Goal: Task Accomplishment & Management: Complete application form

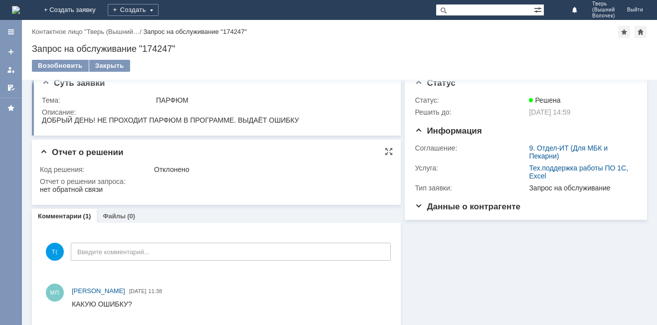
scroll to position [19, 0]
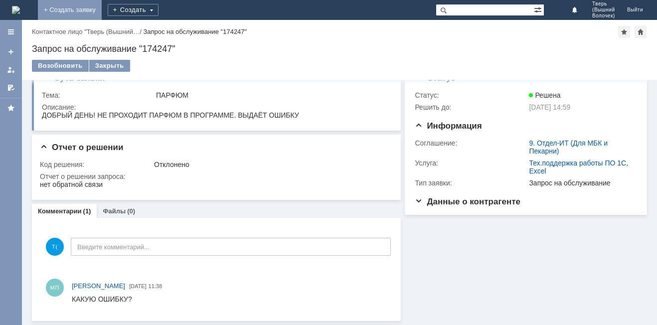
click at [102, 7] on link "+ Создать заявку" at bounding box center [70, 10] width 64 height 20
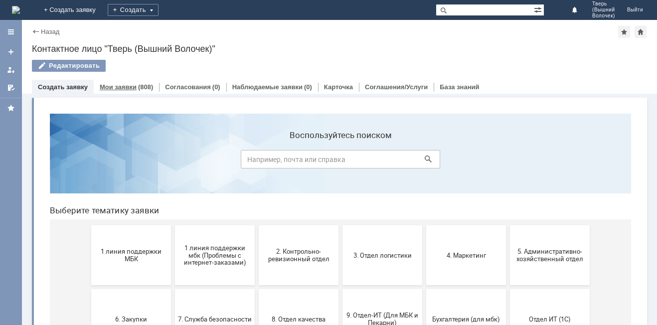
click at [133, 90] on link "Мои заявки" at bounding box center [118, 86] width 37 height 7
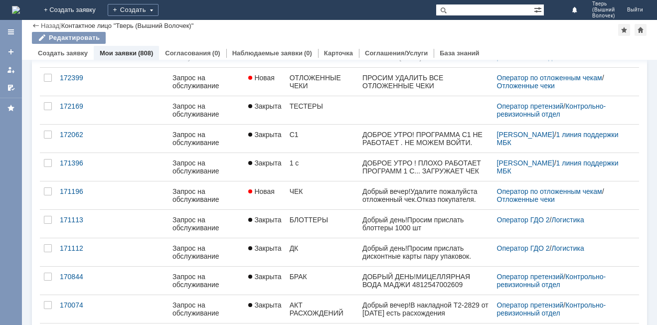
scroll to position [384, 0]
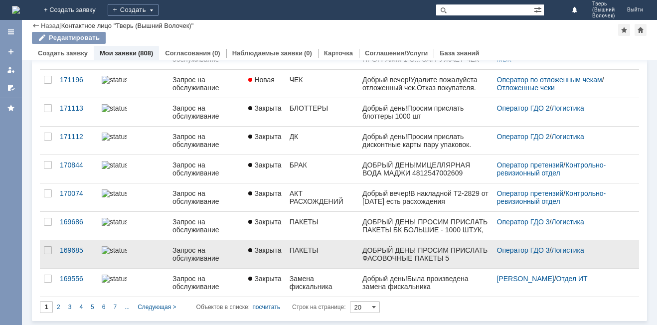
click at [345, 249] on div "ПАКЕТЫ" at bounding box center [322, 250] width 65 height 8
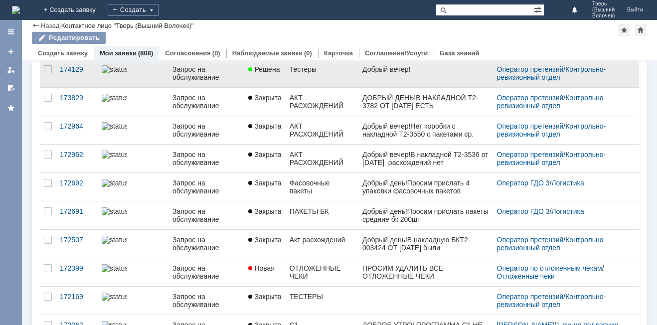
scroll to position [100, 0]
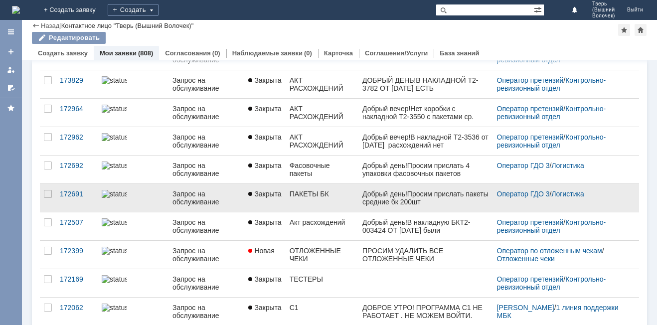
click at [305, 195] on div "ПАКЕТЫ БК" at bounding box center [322, 194] width 65 height 8
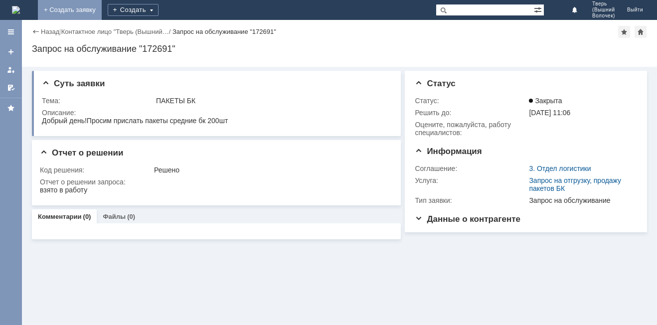
click at [102, 10] on link "+ Создать заявку" at bounding box center [70, 10] width 64 height 20
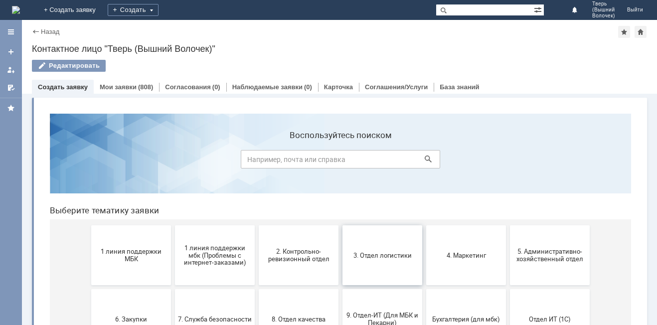
click at [378, 247] on button "3. Отдел логистики" at bounding box center [383, 255] width 80 height 60
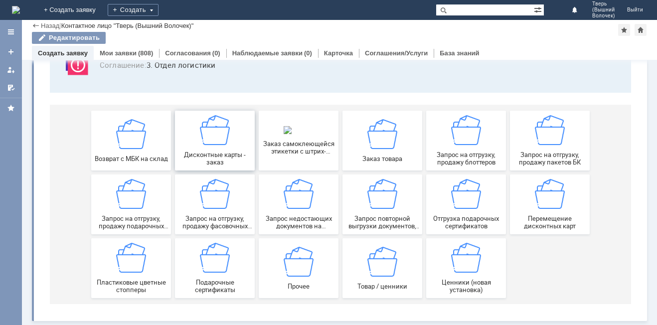
scroll to position [83, 0]
click at [463, 141] on img at bounding box center [466, 130] width 30 height 30
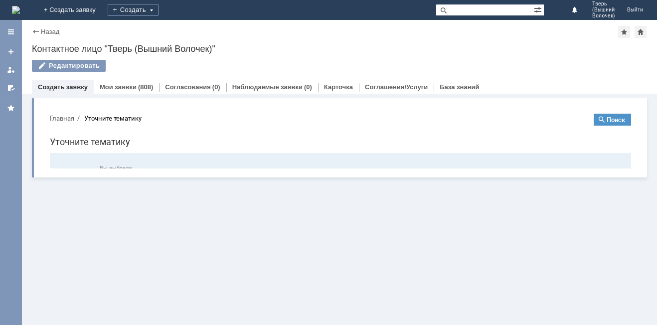
scroll to position [0, 0]
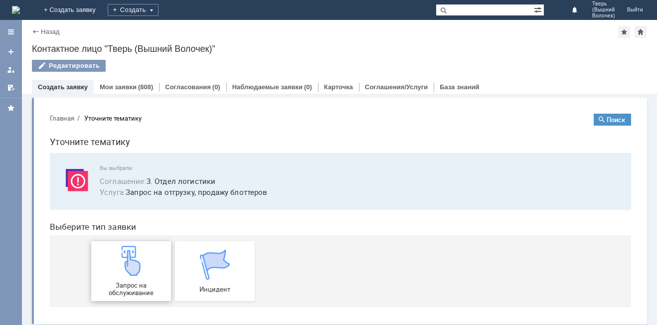
click at [127, 268] on img at bounding box center [131, 261] width 30 height 30
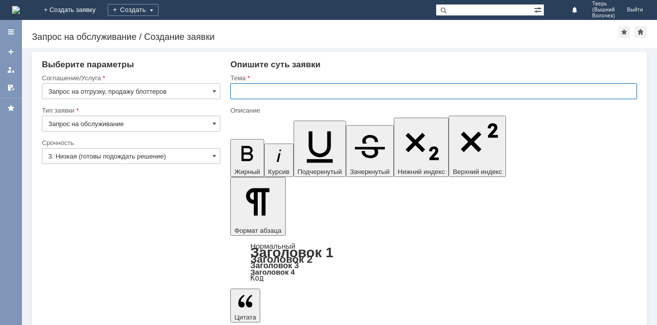
click at [280, 86] on input "text" at bounding box center [433, 91] width 407 height 16
type input "БЛОТТЕРЫ"
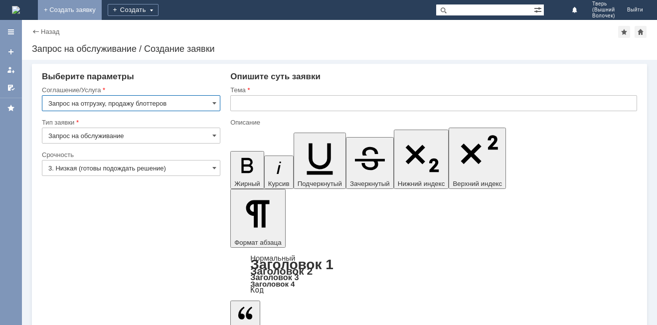
click at [102, 9] on link "+ Создать заявку" at bounding box center [70, 10] width 64 height 20
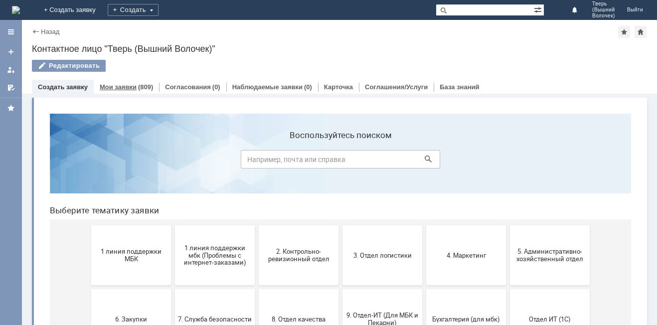
click at [140, 85] on div "(809)" at bounding box center [145, 86] width 15 height 7
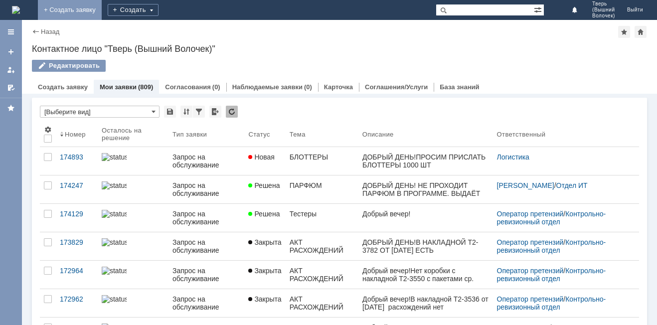
click at [102, 13] on link "+ Создать заявку" at bounding box center [70, 10] width 64 height 20
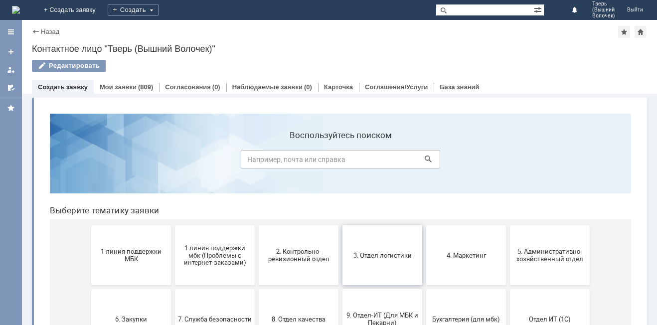
click at [384, 256] on span "3. Отдел логистики" at bounding box center [383, 254] width 74 height 7
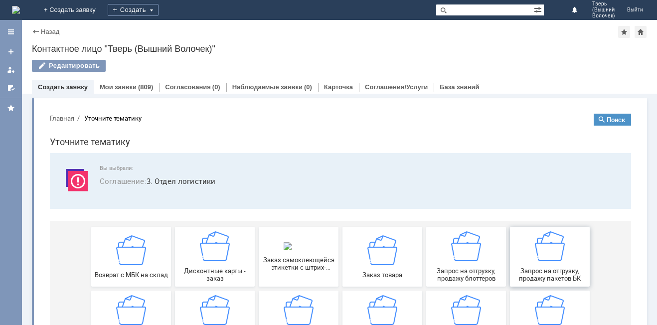
scroll to position [50, 0]
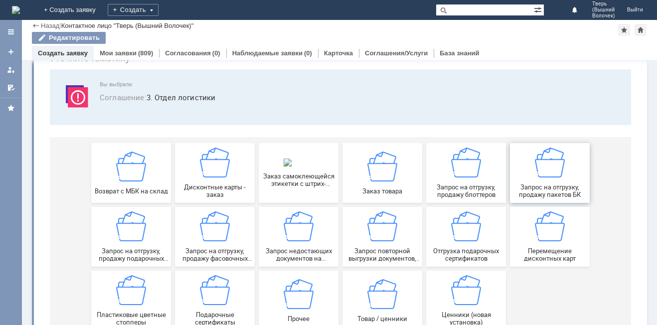
click at [547, 177] on img at bounding box center [550, 163] width 30 height 30
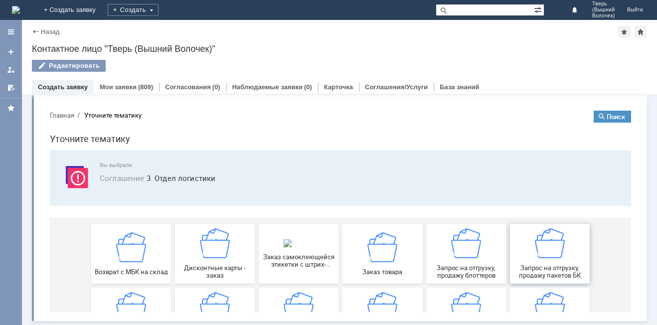
scroll to position [0, 0]
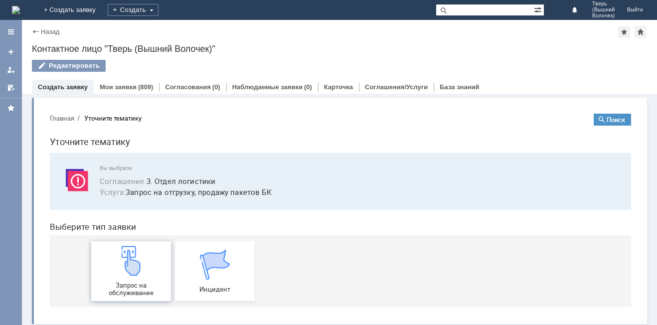
click at [132, 276] on img at bounding box center [131, 261] width 30 height 30
click at [128, 87] on link "Мои заявки" at bounding box center [118, 86] width 37 height 7
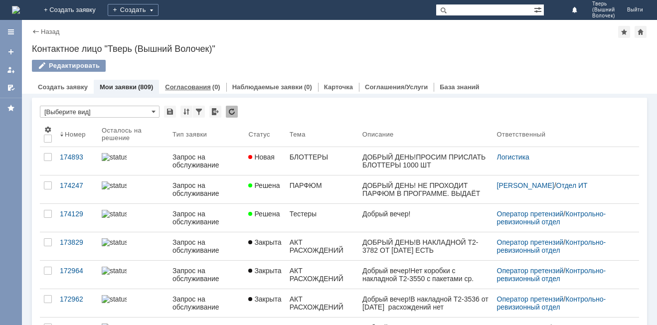
click at [204, 88] on link "Согласования" at bounding box center [188, 86] width 46 height 7
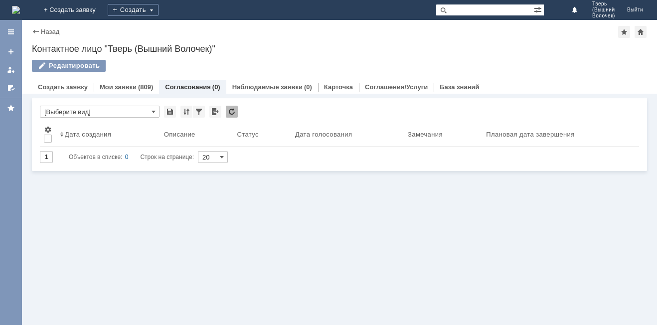
click at [127, 84] on link "Мои заявки" at bounding box center [118, 86] width 37 height 7
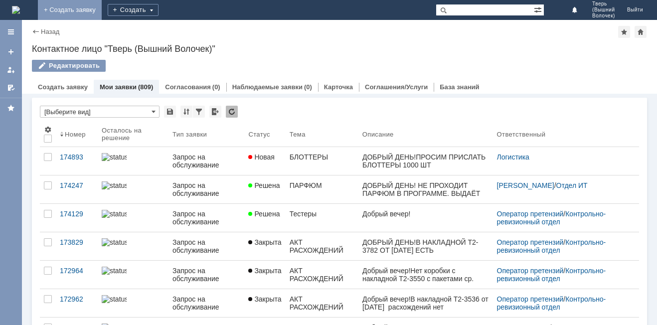
click at [102, 8] on link "+ Создать заявку" at bounding box center [70, 10] width 64 height 20
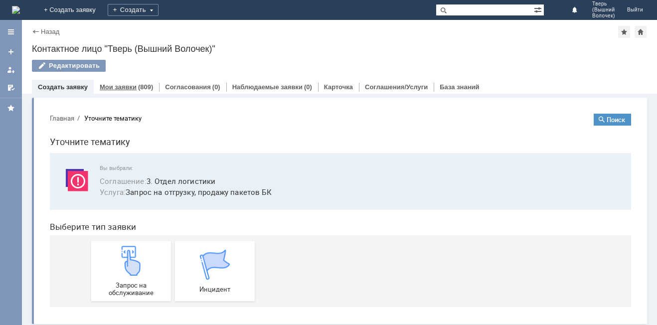
click at [138, 86] on div "(809)" at bounding box center [145, 86] width 15 height 7
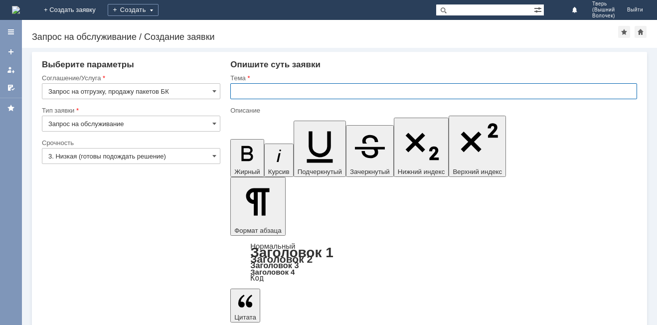
click at [280, 92] on input "text" at bounding box center [433, 91] width 407 height 16
type input "ПАКЕТЫ БК"
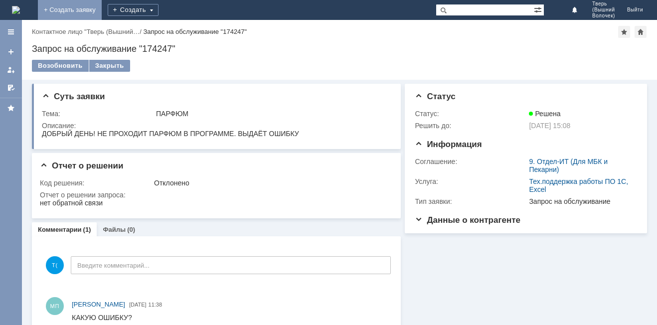
click at [102, 6] on link "+ Создать заявку" at bounding box center [70, 10] width 64 height 20
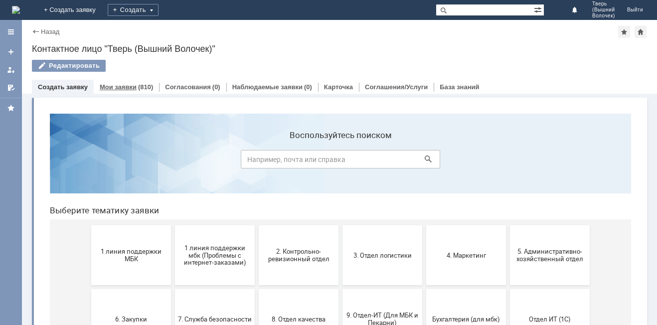
click at [145, 89] on div "(810)" at bounding box center [145, 86] width 15 height 7
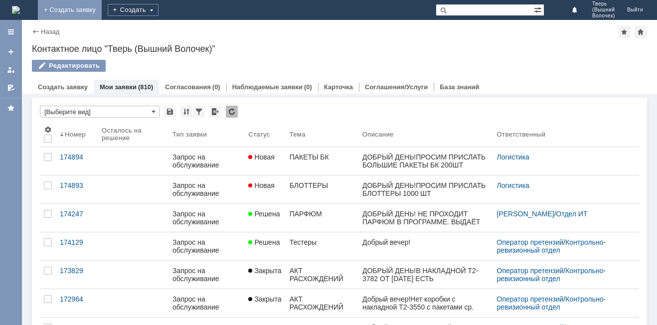
click at [102, 7] on link "+ Создать заявку" at bounding box center [70, 10] width 64 height 20
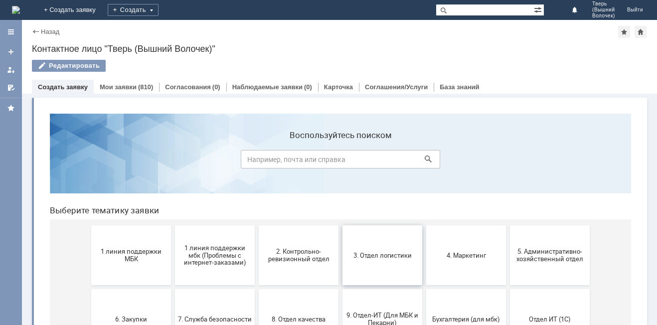
click at [377, 249] on button "3. Отдел логистики" at bounding box center [383, 255] width 80 height 60
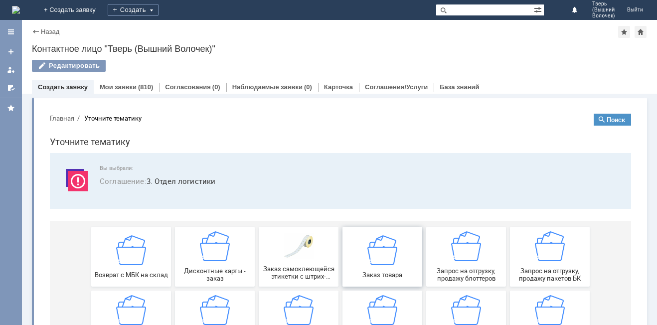
scroll to position [50, 0]
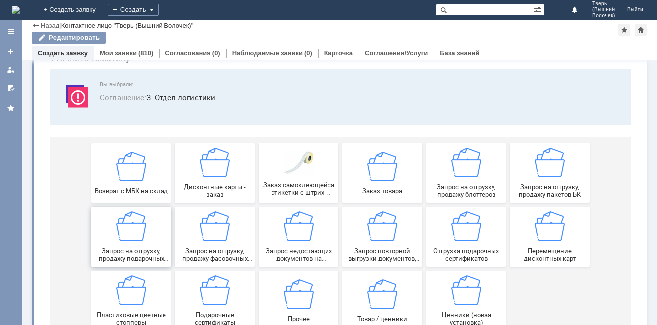
click at [120, 252] on span "Запрос на отгрузку, продажу подарочных пакетов" at bounding box center [131, 254] width 74 height 15
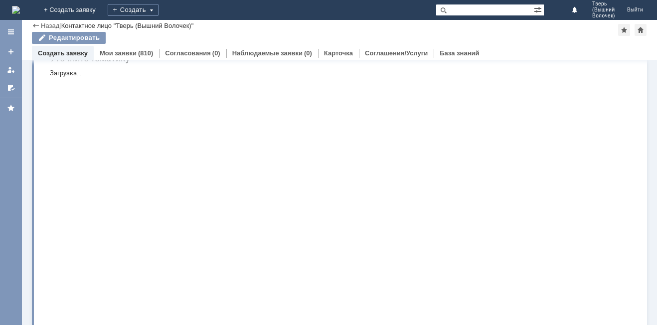
scroll to position [0, 0]
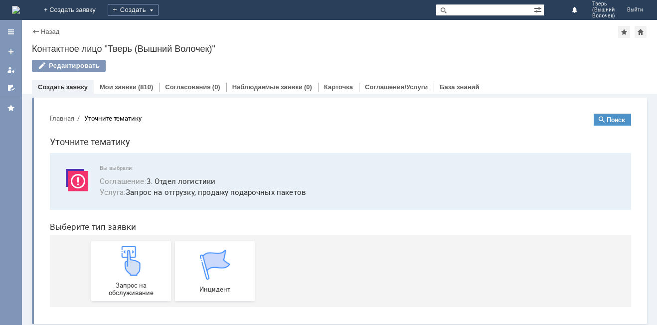
click at [120, 252] on img at bounding box center [131, 261] width 30 height 30
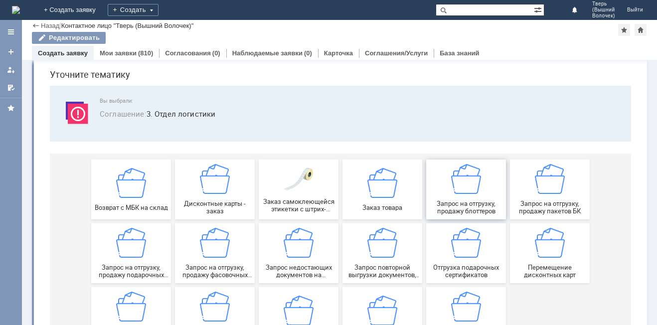
scroll to position [50, 0]
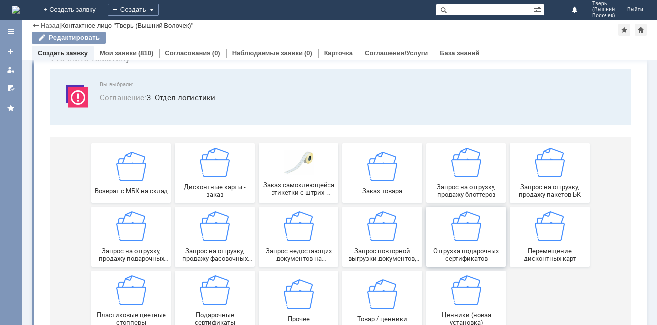
click at [470, 234] on img at bounding box center [466, 226] width 30 height 30
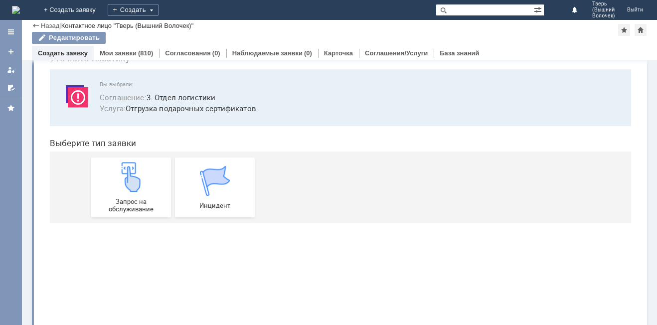
scroll to position [0, 0]
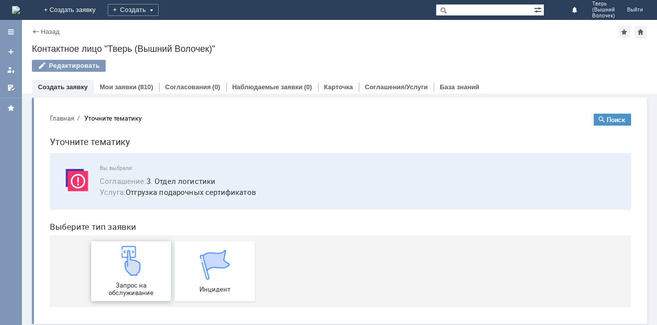
click at [144, 280] on div "Запрос на обслуживание" at bounding box center [131, 271] width 74 height 51
click at [133, 86] on link "Мои заявки" at bounding box center [118, 86] width 37 height 7
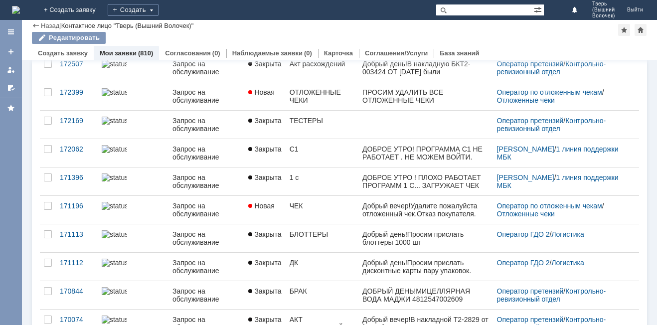
scroll to position [384, 0]
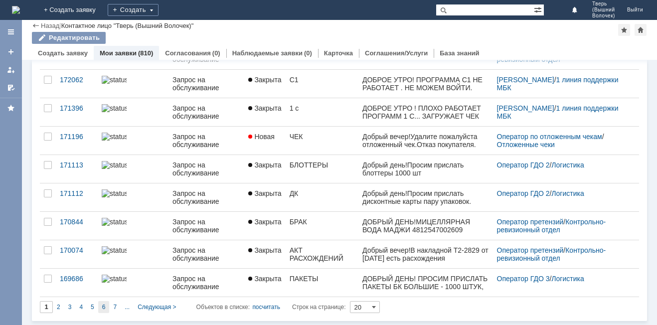
click at [108, 305] on div "6" at bounding box center [103, 307] width 11 height 12
type input "6"
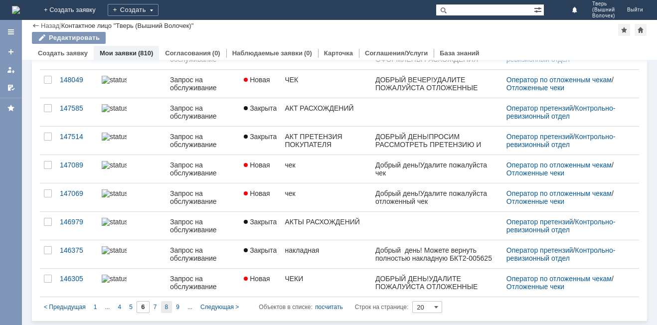
click at [171, 306] on div "8" at bounding box center [166, 307] width 11 height 12
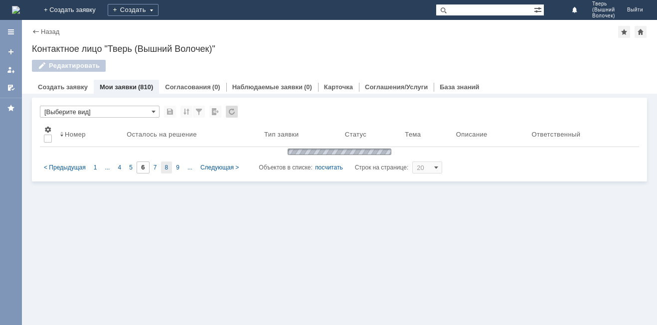
scroll to position [0, 0]
type input "8"
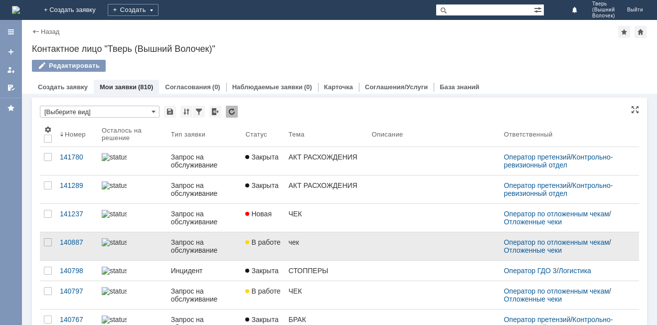
scroll to position [4, 0]
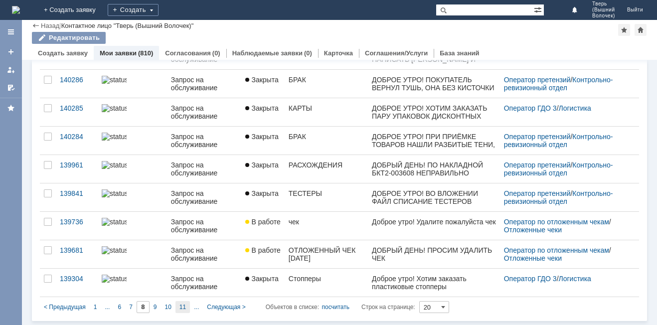
click at [181, 306] on span "11" at bounding box center [182, 307] width 6 height 7
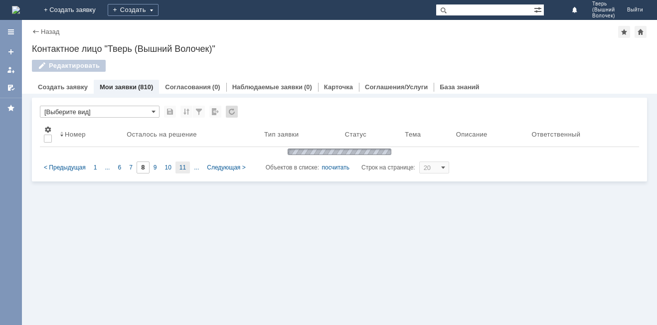
type input "11"
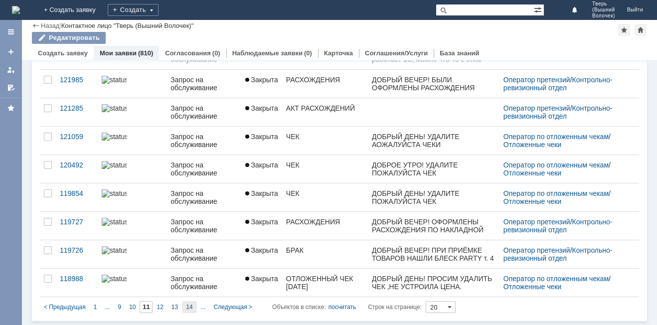
click at [189, 305] on span "14" at bounding box center [189, 307] width 6 height 7
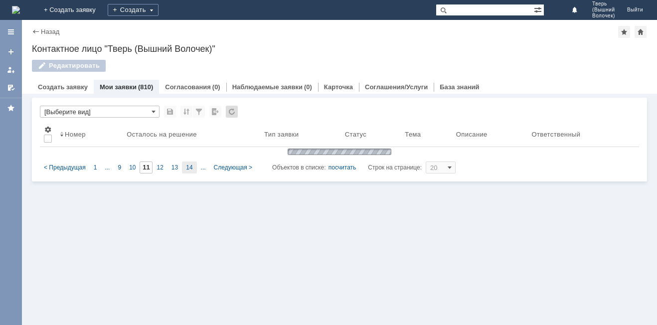
type input "14"
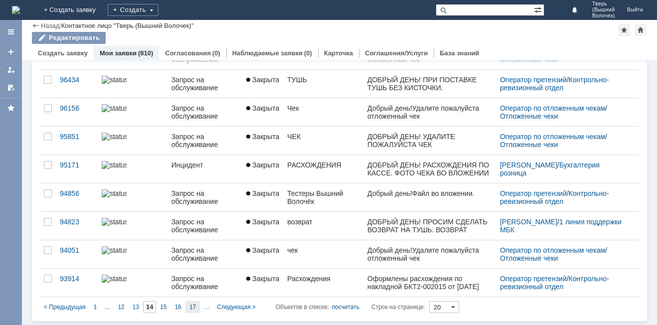
click at [192, 305] on span "17" at bounding box center [192, 307] width 6 height 7
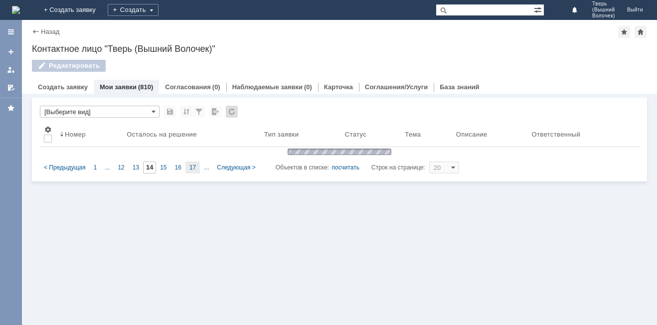
type input "17"
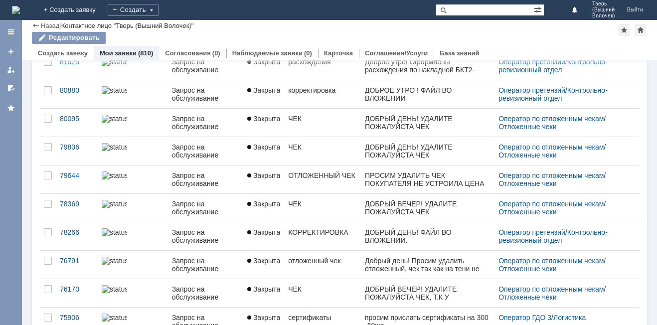
drag, startPoint x: 470, startPoint y: 6, endPoint x: 463, endPoint y: 21, distance: 16.3
click at [470, 7] on input "text" at bounding box center [485, 10] width 98 height 12
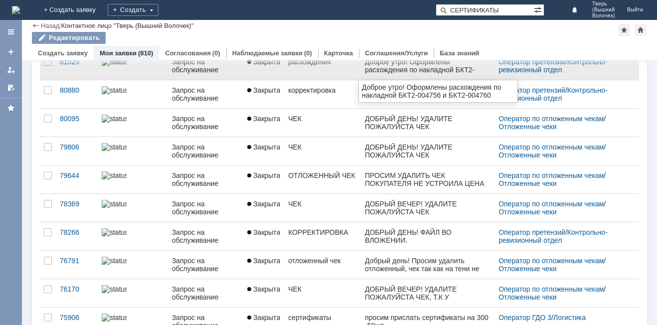
type input "СЕРТИФИКАТЫ"
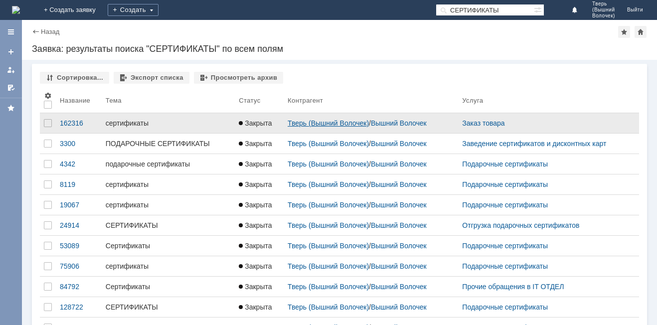
click at [295, 124] on link "Тверь (Вышний Волочек)" at bounding box center [328, 123] width 81 height 8
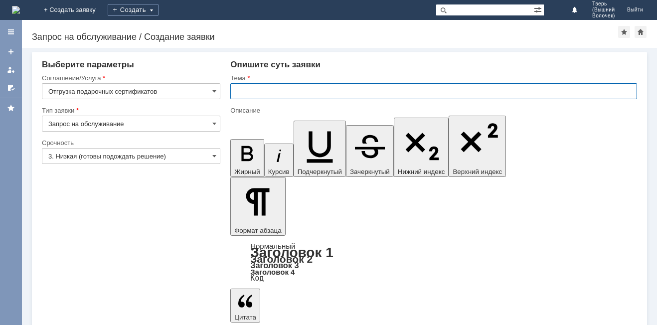
click at [269, 85] on input "text" at bounding box center [433, 91] width 407 height 16
type input "СЕРТИФИКАТЫ"
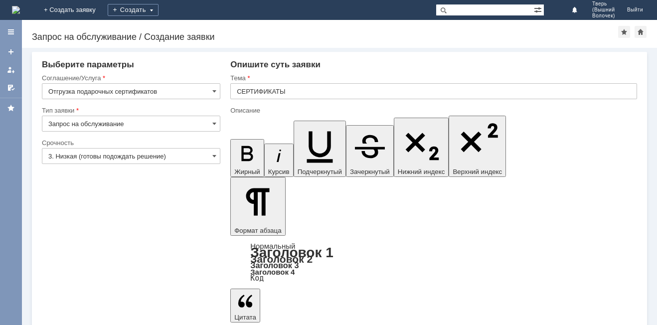
click at [301, 95] on input "СЕРТИФИКАТЫ" at bounding box center [433, 91] width 407 height 16
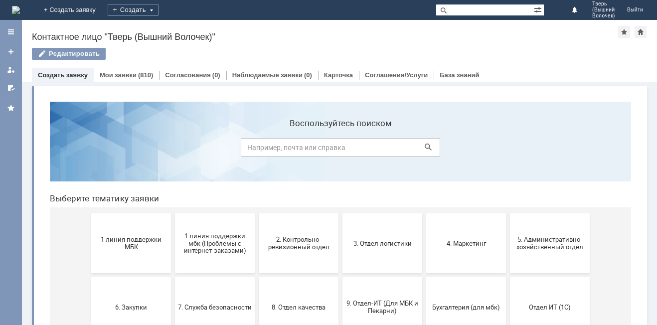
click at [134, 74] on div "Мои заявки (810)" at bounding box center [126, 75] width 53 height 6
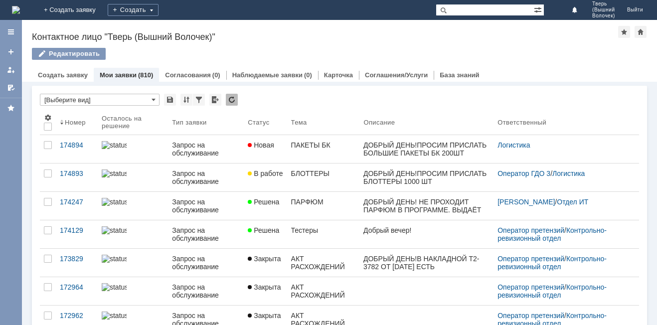
drag, startPoint x: 467, startPoint y: 8, endPoint x: 459, endPoint y: 23, distance: 17.2
click at [467, 10] on input "text" at bounding box center [485, 10] width 98 height 12
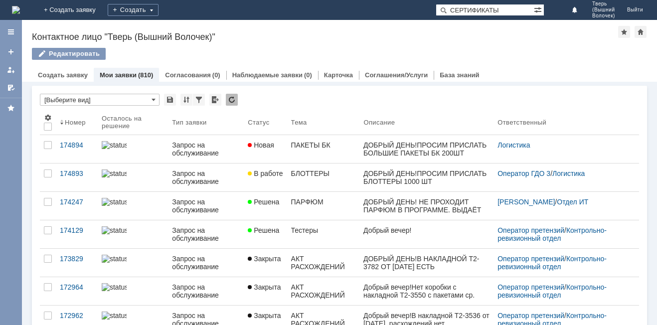
type input "СЕРТИФИКАТЫ"
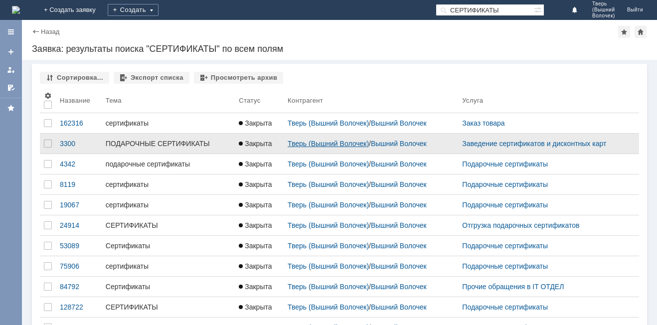
click at [329, 145] on link "Тверь (Вышний Волочек)" at bounding box center [328, 144] width 81 height 8
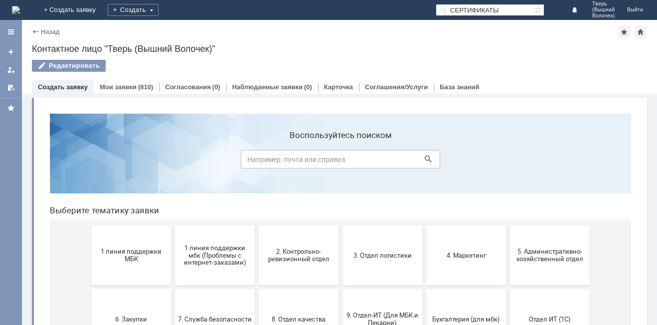
click at [512, 9] on input "СЕРТИФИКАТЫ" at bounding box center [485, 10] width 98 height 12
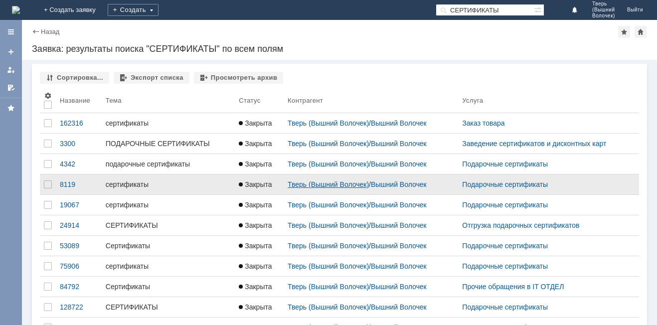
click at [322, 183] on link "Тверь (Вышний Волочек)" at bounding box center [328, 184] width 81 height 8
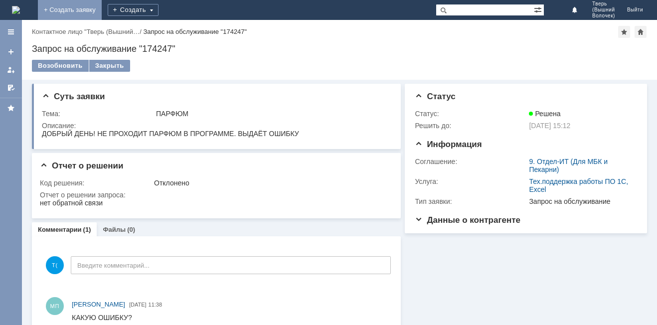
click at [102, 5] on link "+ Создать заявку" at bounding box center [70, 10] width 64 height 20
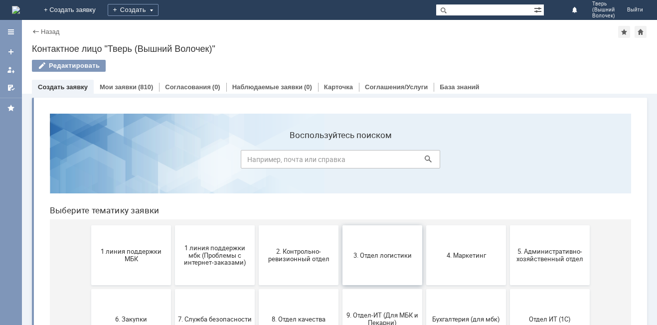
click at [363, 257] on span "3. Отдел логистики" at bounding box center [383, 254] width 74 height 7
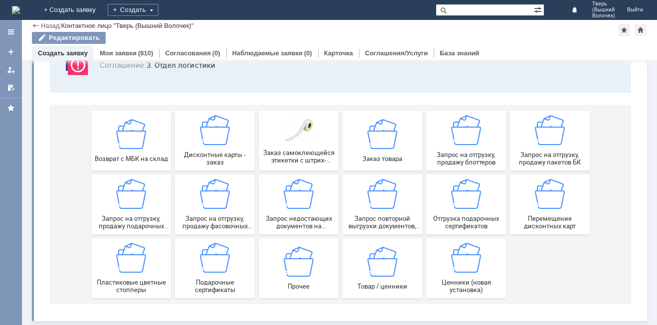
scroll to position [83, 0]
click at [226, 201] on div "Запрос на отгрузку, продажу фасовочных пакетов" at bounding box center [215, 204] width 74 height 51
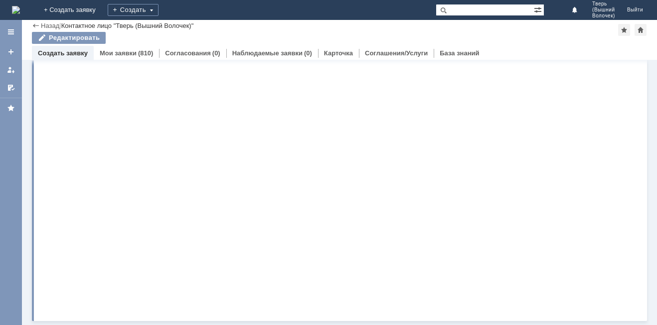
scroll to position [0, 0]
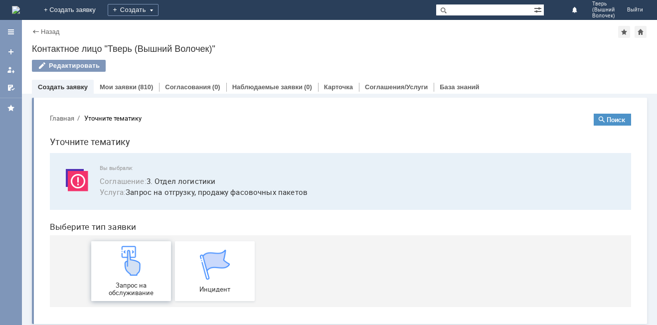
click at [135, 264] on img at bounding box center [131, 261] width 30 height 30
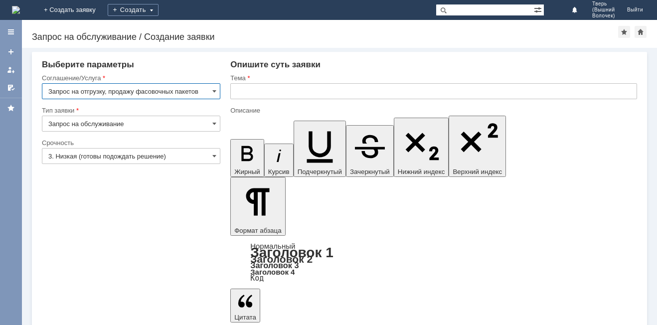
drag, startPoint x: 242, startPoint y: 89, endPoint x: 247, endPoint y: 117, distance: 28.8
click at [242, 91] on input "text" at bounding box center [433, 91] width 407 height 16
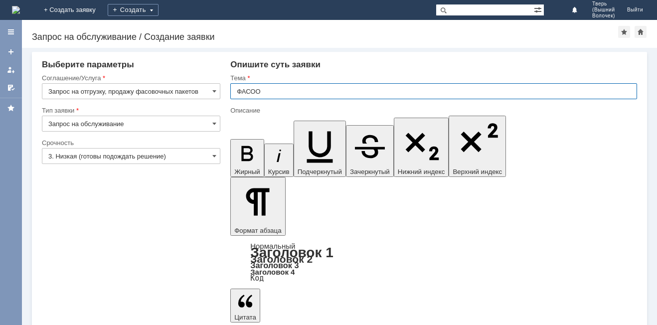
click at [275, 92] on input "ФАСОО" at bounding box center [433, 91] width 407 height 16
type input "ФАСОВОЧНЫЕ ПАКЕТЫ"
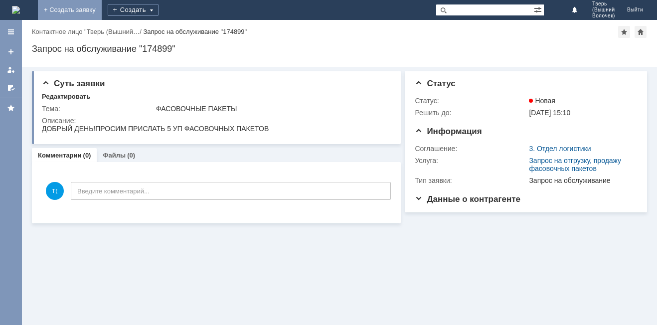
click at [102, 9] on link "+ Создать заявку" at bounding box center [70, 10] width 64 height 20
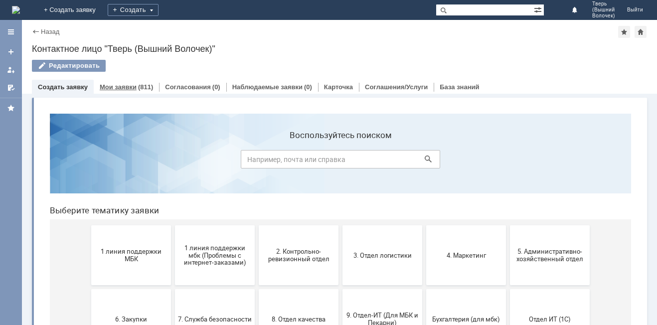
click at [122, 81] on div "Мои заявки (811)" at bounding box center [126, 87] width 65 height 14
